Goal: Transaction & Acquisition: Purchase product/service

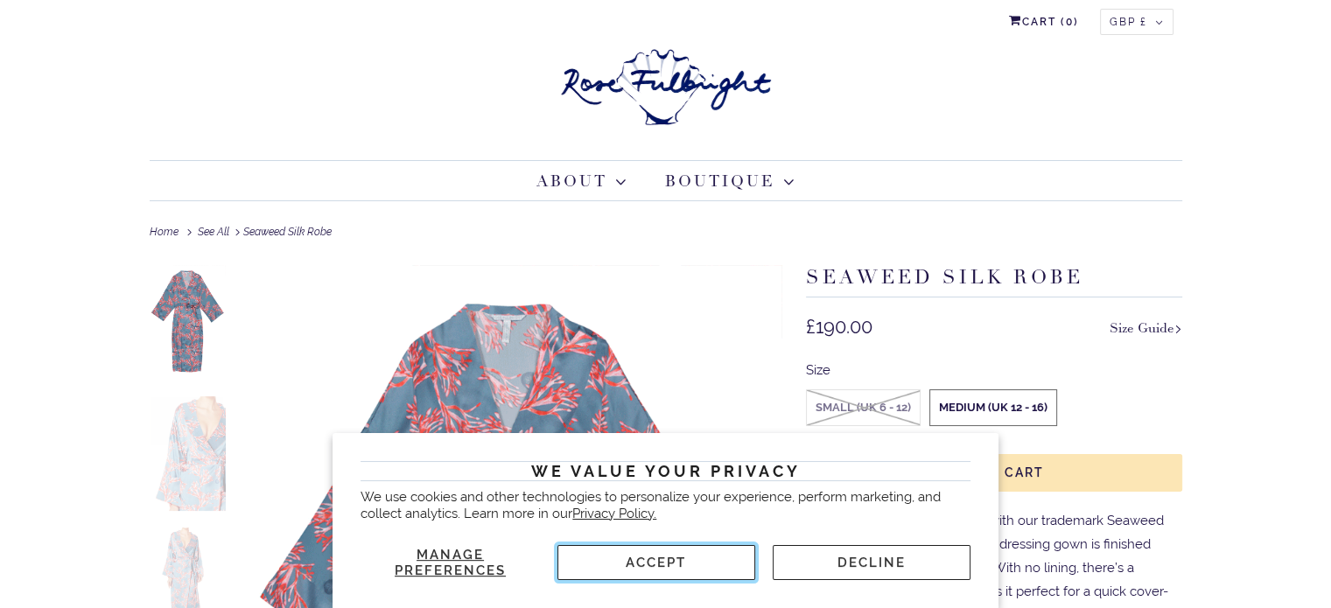
click at [642, 565] on button "Accept" at bounding box center [657, 562] width 198 height 35
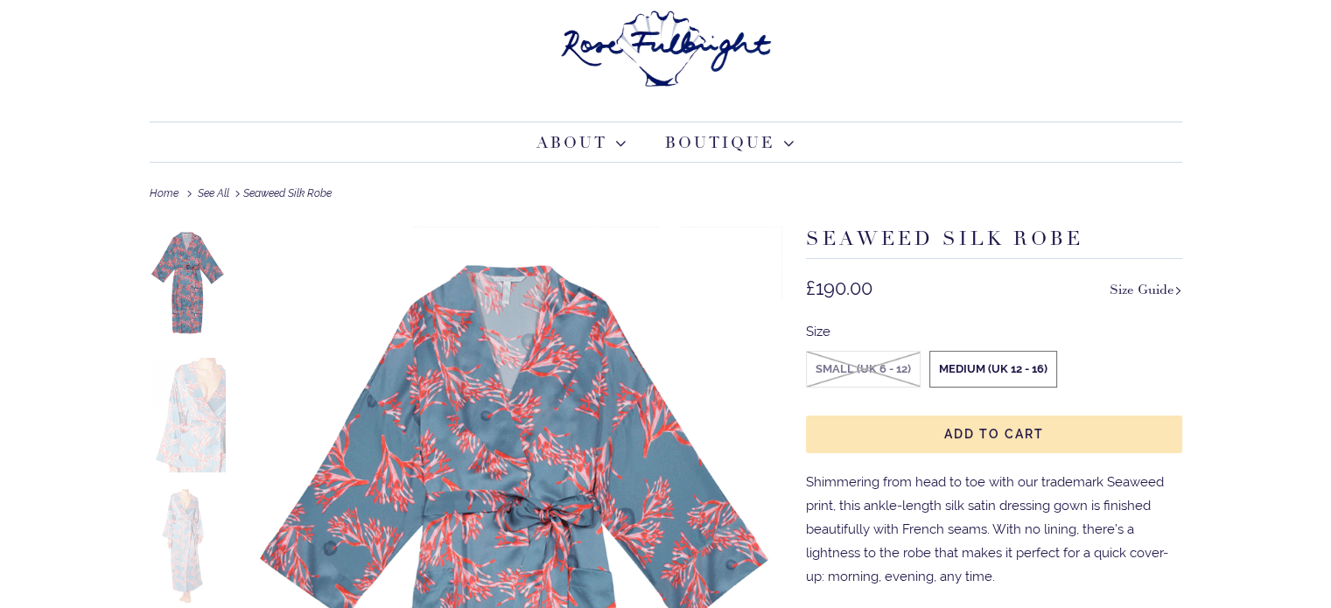
scroll to position [175, 0]
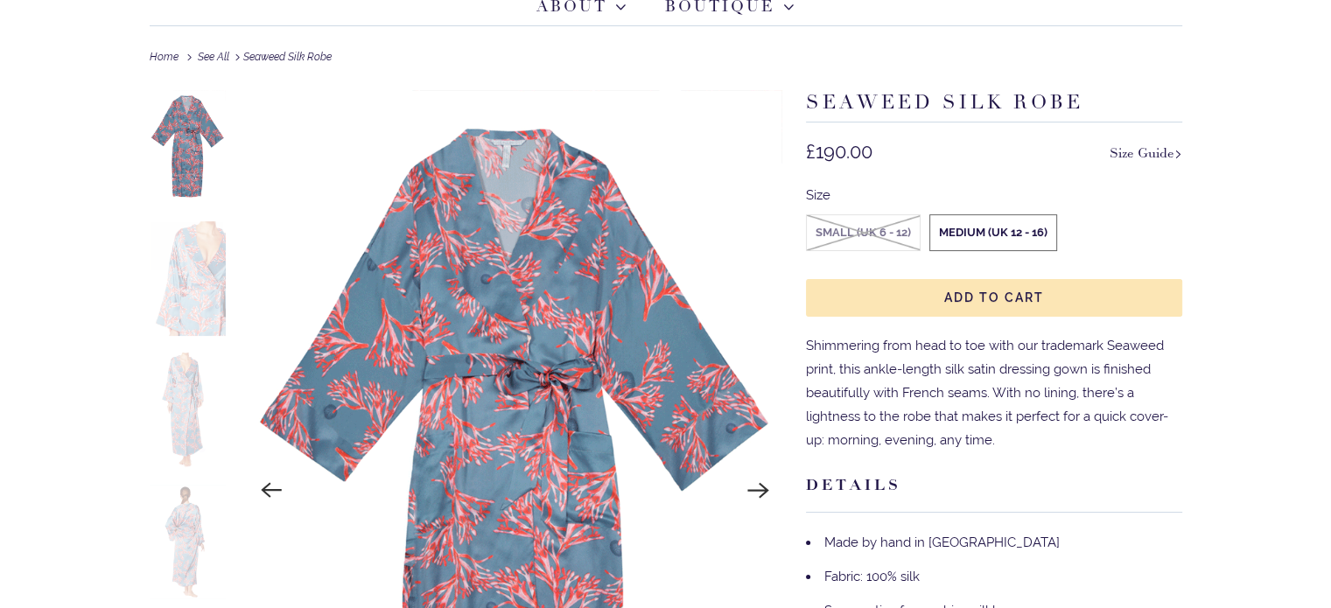
click at [183, 277] on img at bounding box center [188, 278] width 77 height 115
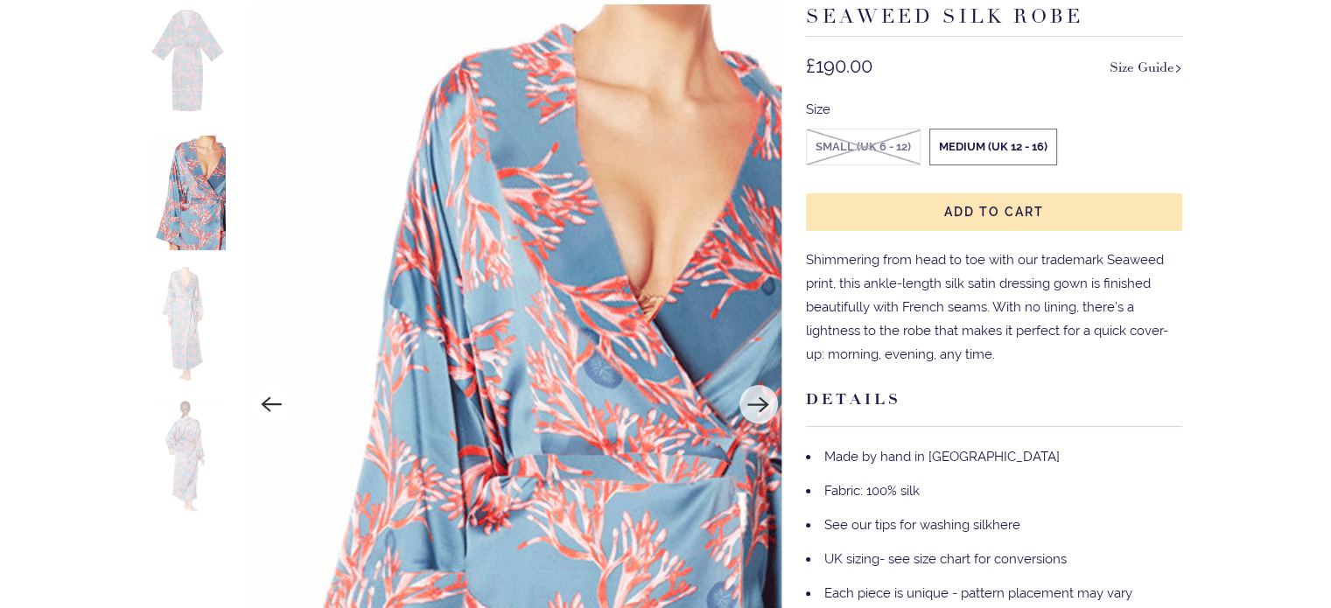
scroll to position [263, 0]
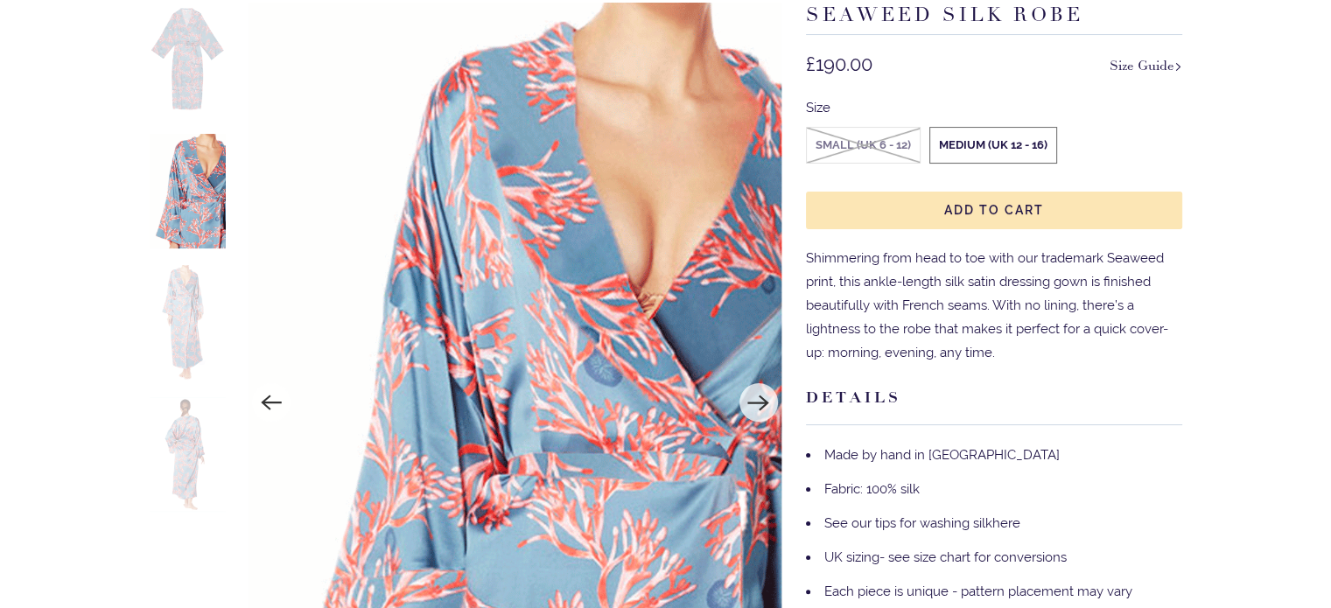
click at [179, 336] on img at bounding box center [188, 322] width 77 height 115
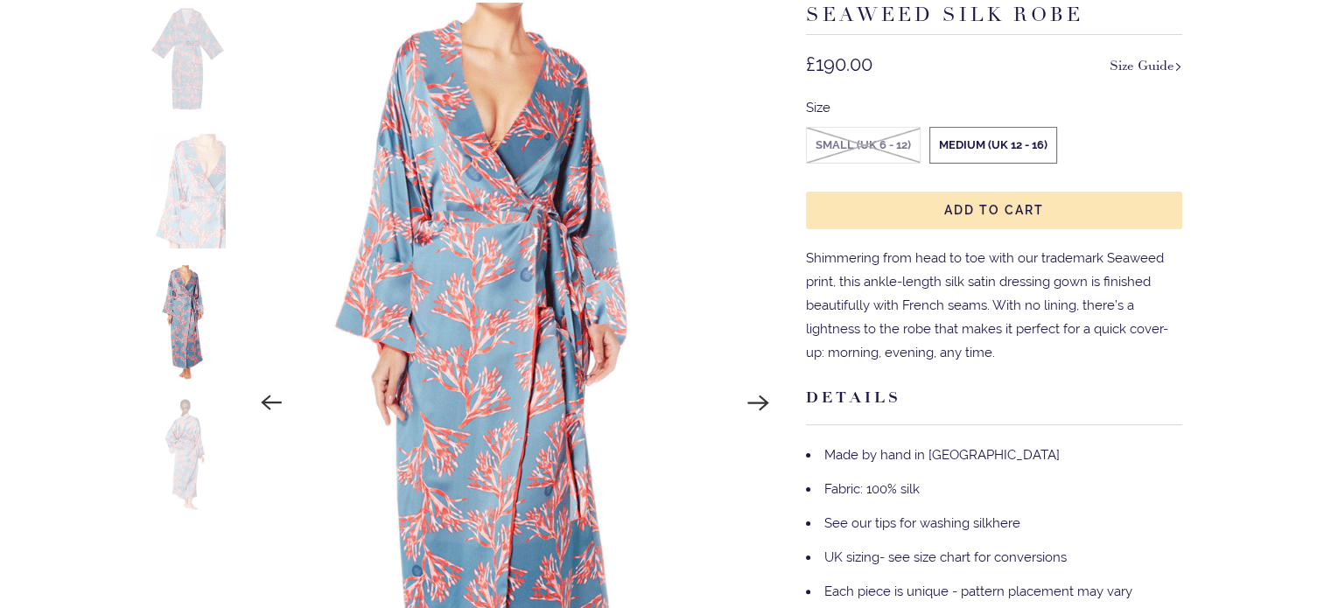
click at [189, 426] on img at bounding box center [188, 454] width 77 height 115
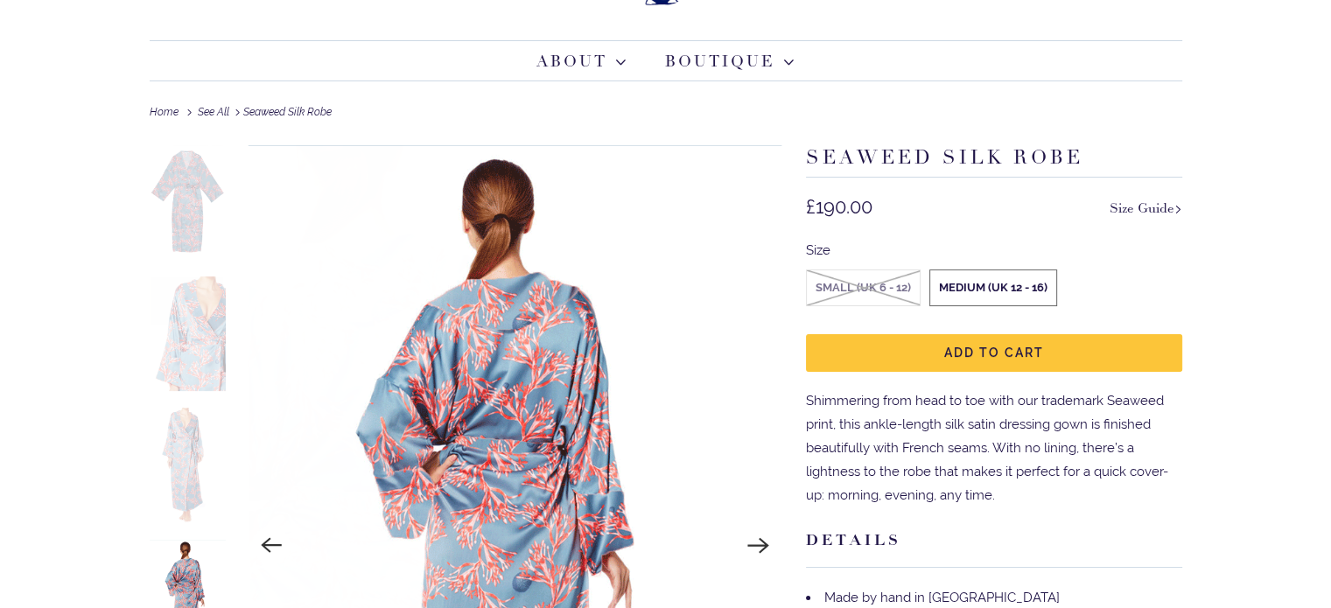
scroll to position [88, 0]
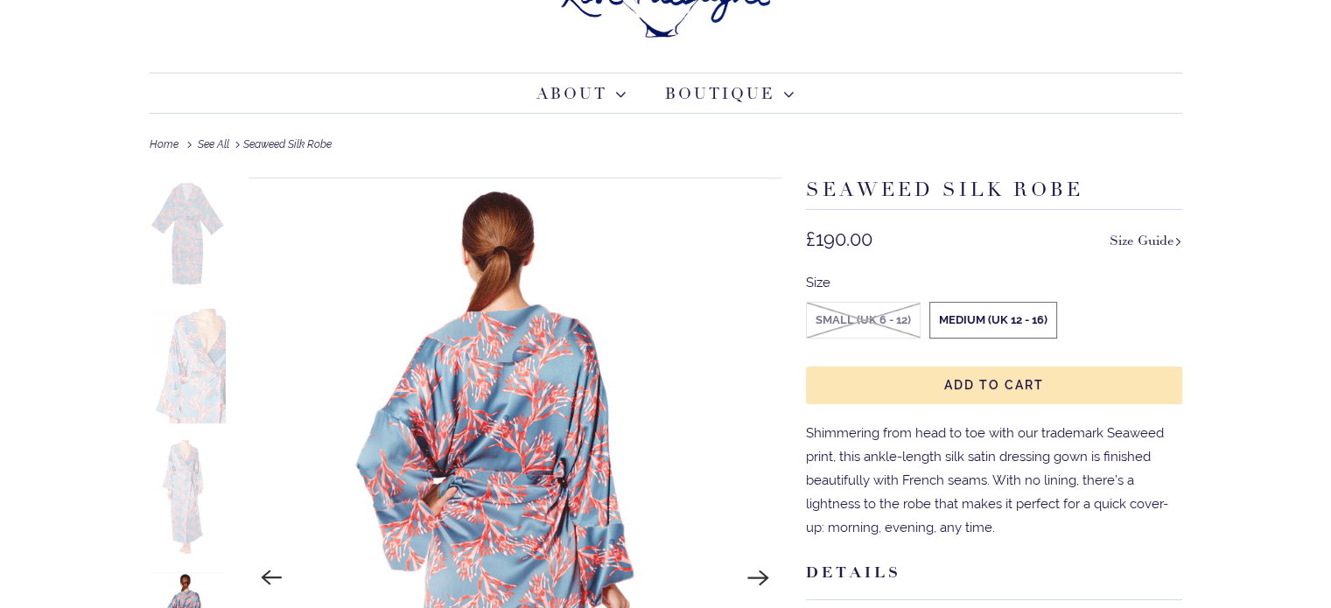
click at [1008, 318] on label "Medium (UK 12 - 16)" at bounding box center [993, 320] width 126 height 35
click at [0, 0] on input "Medium (UK 12 - 16)" at bounding box center [0, 0] width 0 height 0
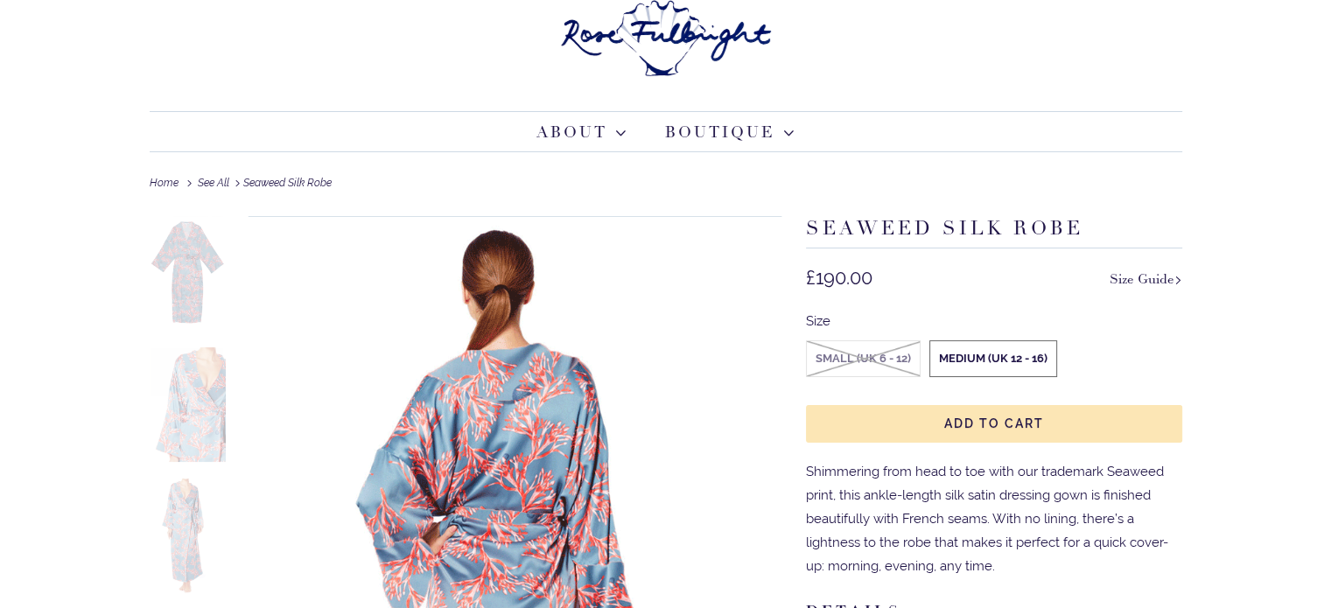
scroll to position [0, 0]
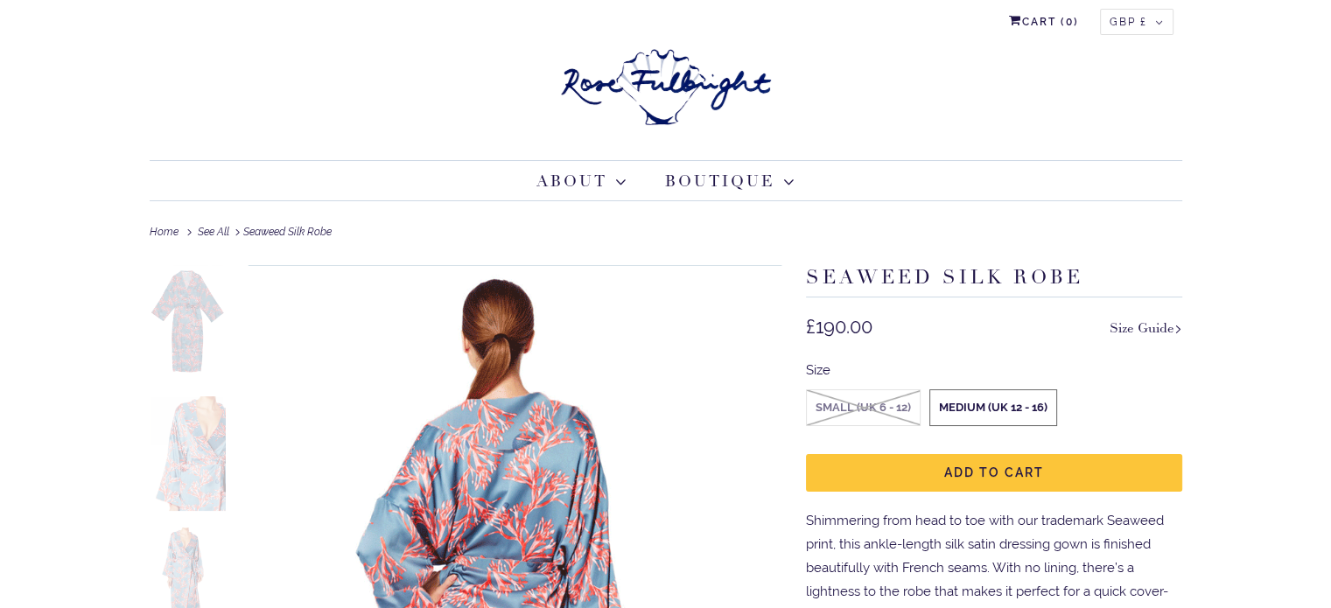
click at [987, 473] on span "Add to Cart" at bounding box center [994, 473] width 100 height 14
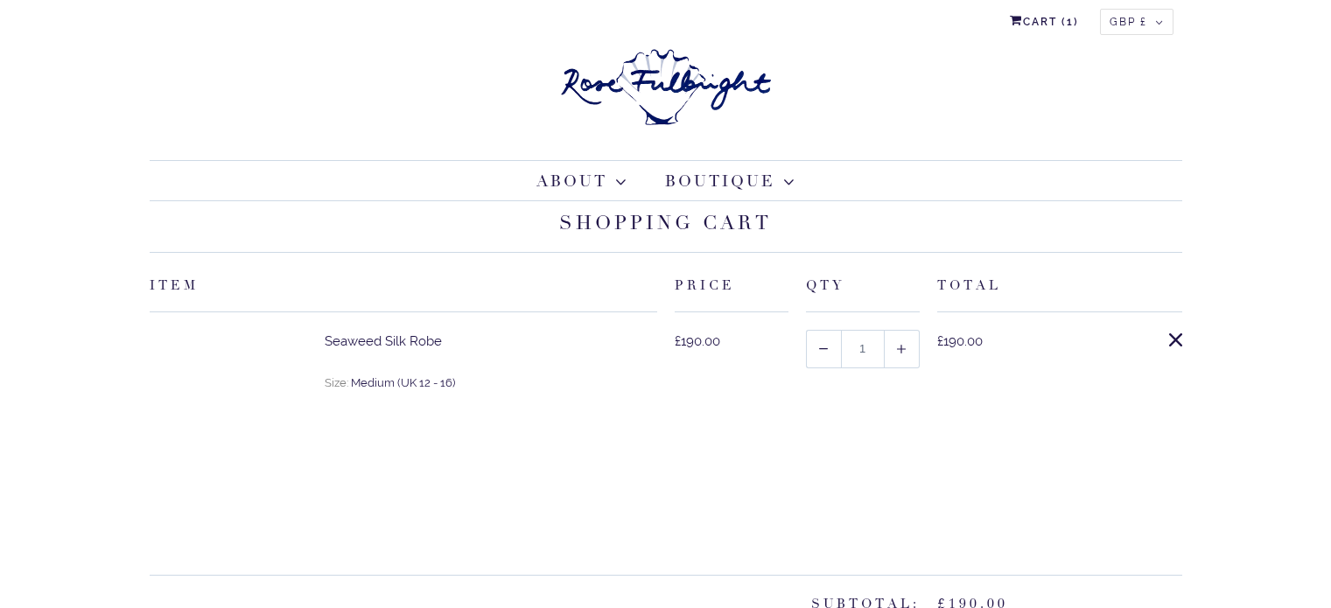
select select "United Kingdom"
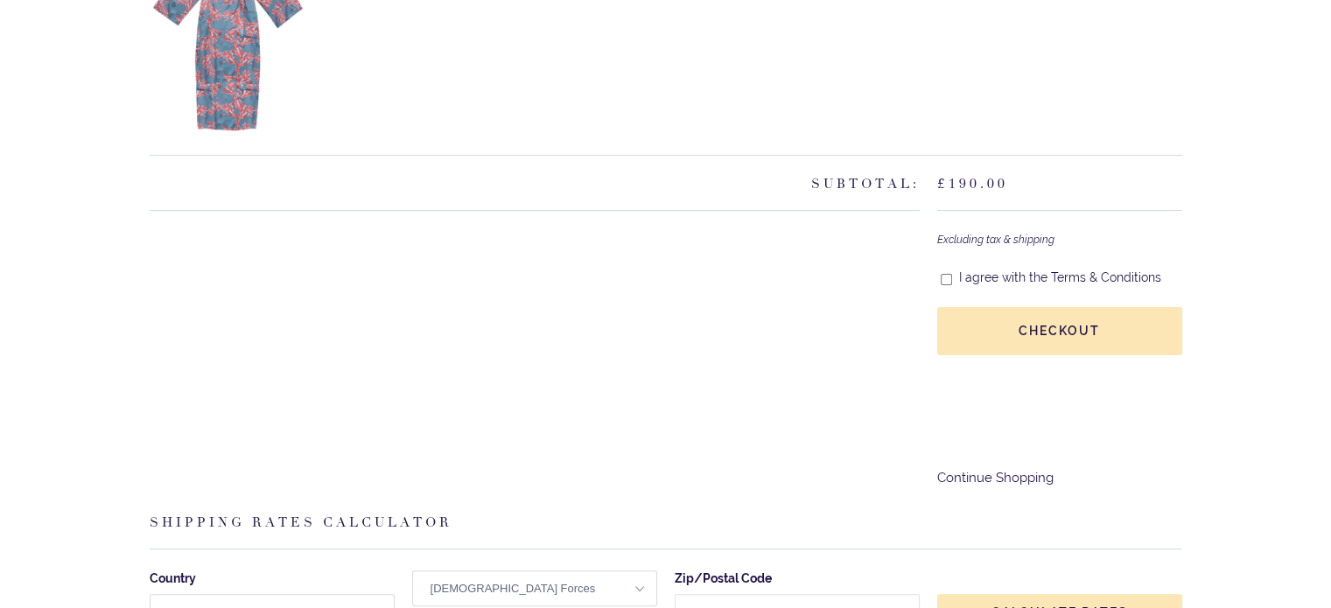
scroll to position [438, 0]
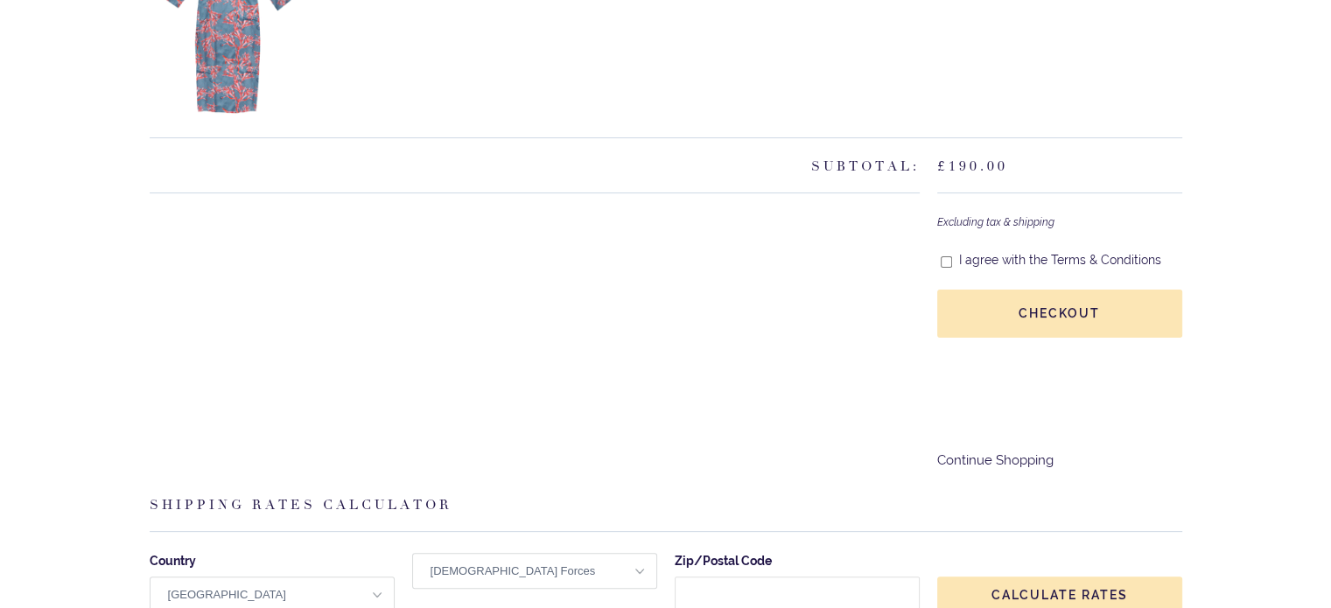
click at [959, 264] on p "I agree with the Terms & Conditions" at bounding box center [1060, 261] width 202 height 18
click at [944, 259] on input "I agree with the Terms & Conditions" at bounding box center [946, 263] width 11 height 16
checkbox input "true"
click at [941, 436] on shopify-google-pay-button at bounding box center [939, 428] width 4 height 16
